Goal: Task Accomplishment & Management: Use online tool/utility

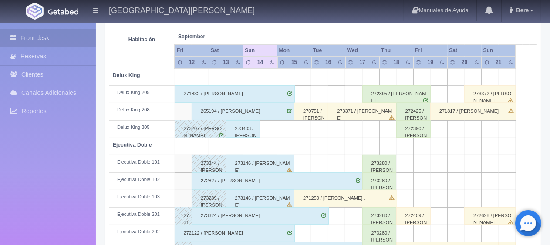
scroll to position [203, 0]
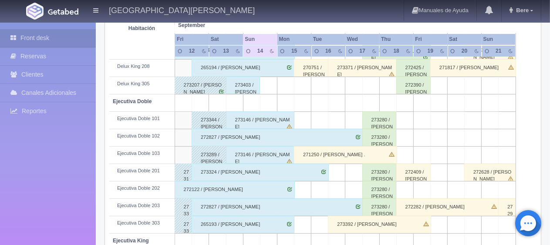
click at [265, 118] on div "273146 / [PERSON_NAME]" at bounding box center [260, 120] width 69 height 17
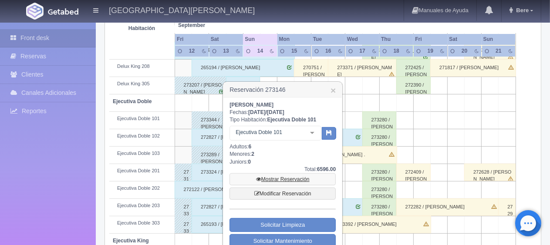
click at [287, 179] on link "Mostrar Reservación" at bounding box center [283, 179] width 106 height 12
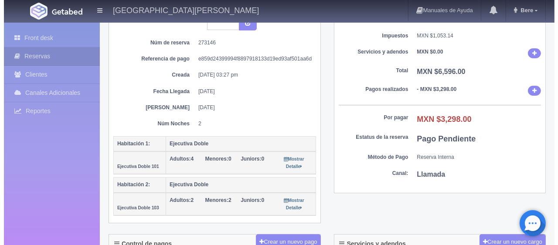
scroll to position [174, 0]
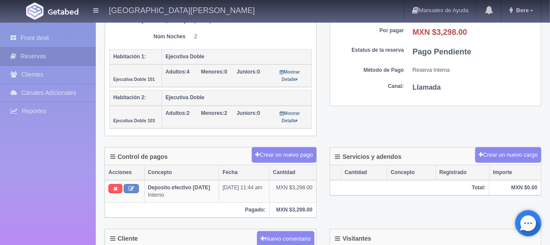
click at [349, 128] on div "Detalle General Núm. reserva interna Núm de reserva 273146 Referencia de pago e…" at bounding box center [323, 24] width 450 height 246
click at [260, 153] on button "Crear un nuevo pago" at bounding box center [284, 155] width 64 height 16
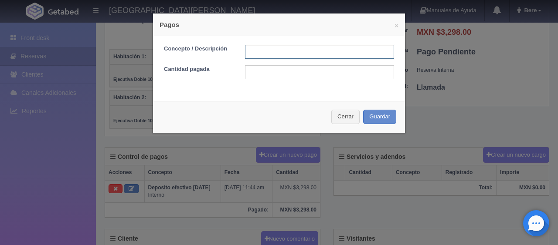
click at [260, 49] on input "text" at bounding box center [319, 52] width 149 height 14
type input "Total Tarjeta"
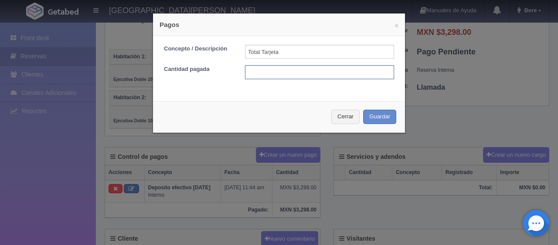
click at [270, 69] on input "text" at bounding box center [319, 72] width 149 height 14
type input "3298"
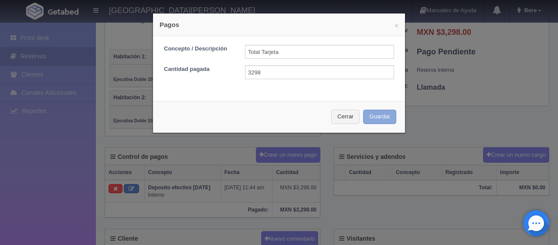
click at [368, 118] on button "Guardar" at bounding box center [379, 117] width 33 height 14
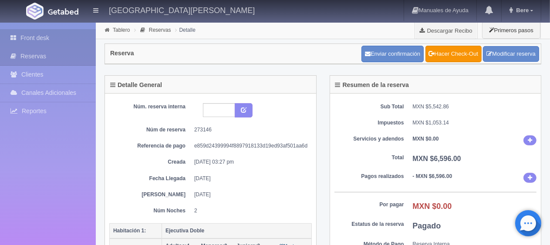
click at [64, 45] on link "Front desk" at bounding box center [48, 38] width 96 height 18
